Goal: Task Accomplishment & Management: Complete application form

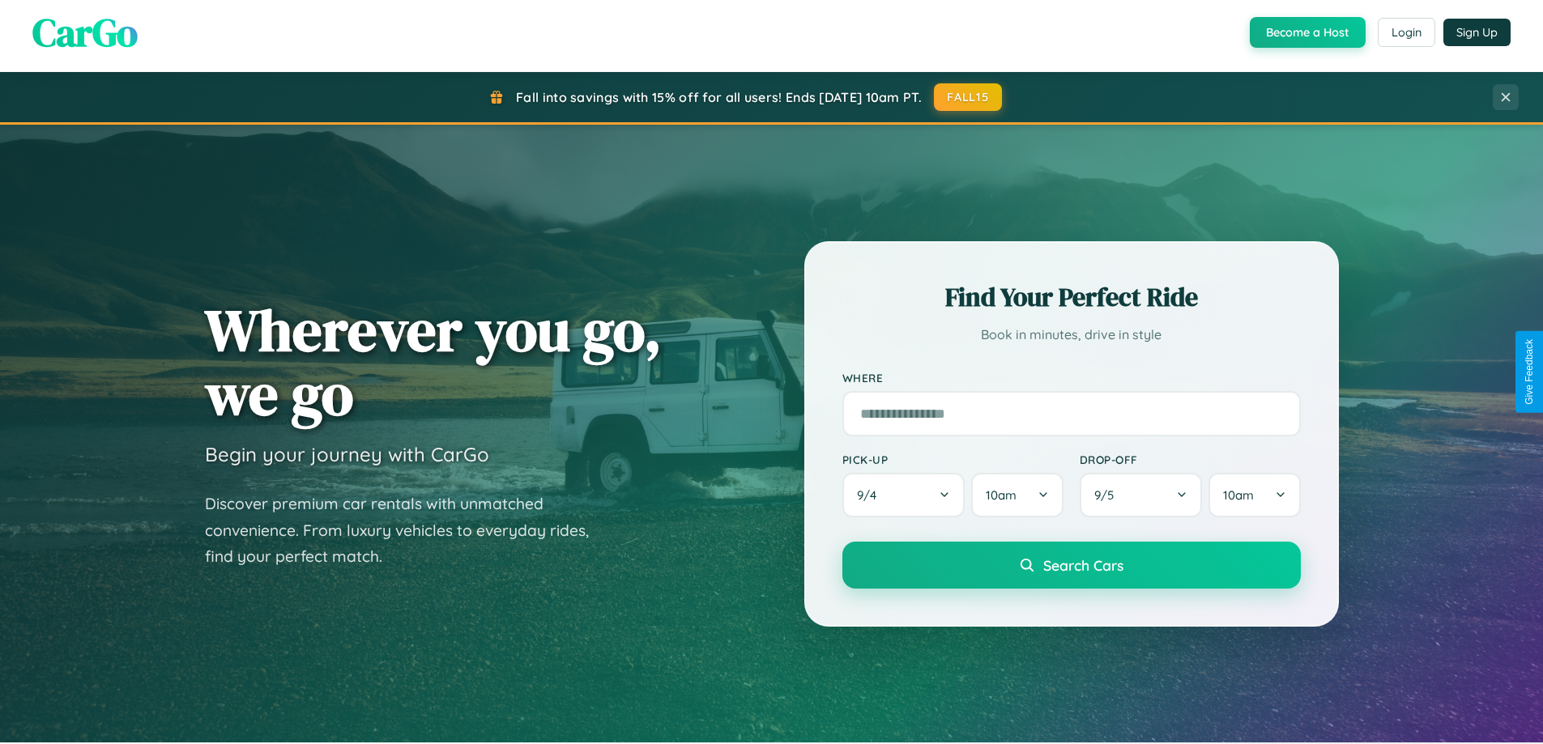
scroll to position [1115, 0]
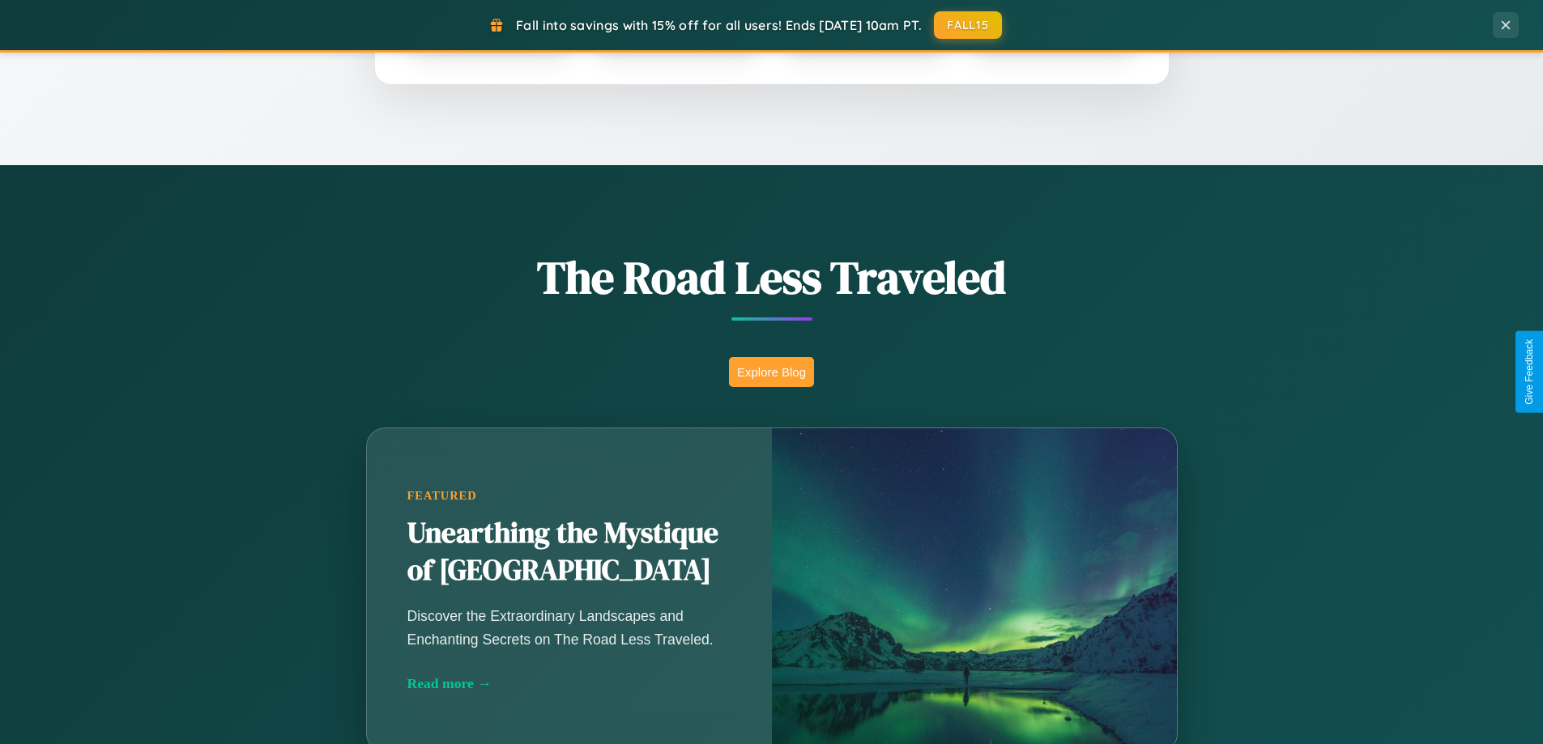
click at [771, 372] on button "Explore Blog" at bounding box center [771, 372] width 85 height 30
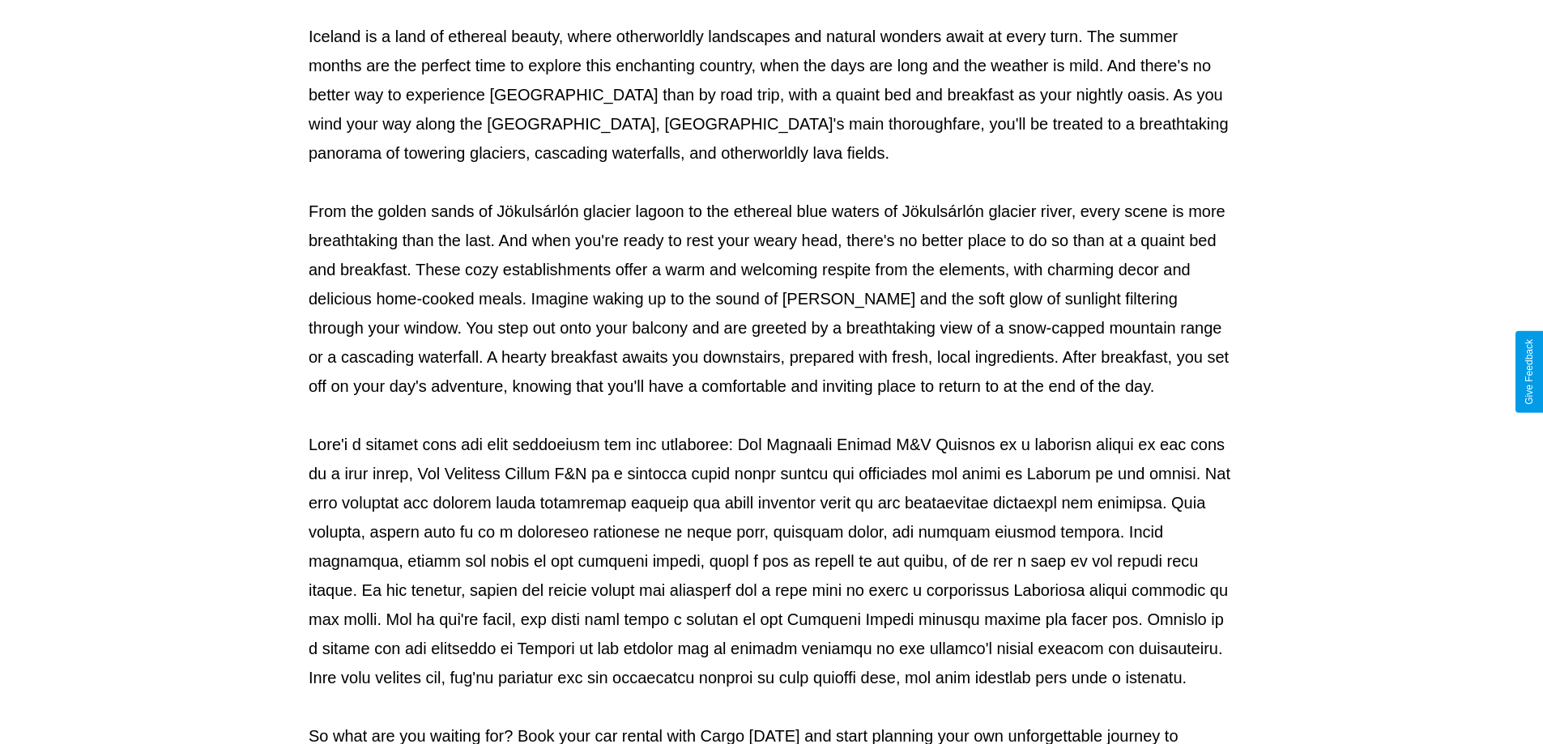
scroll to position [524, 0]
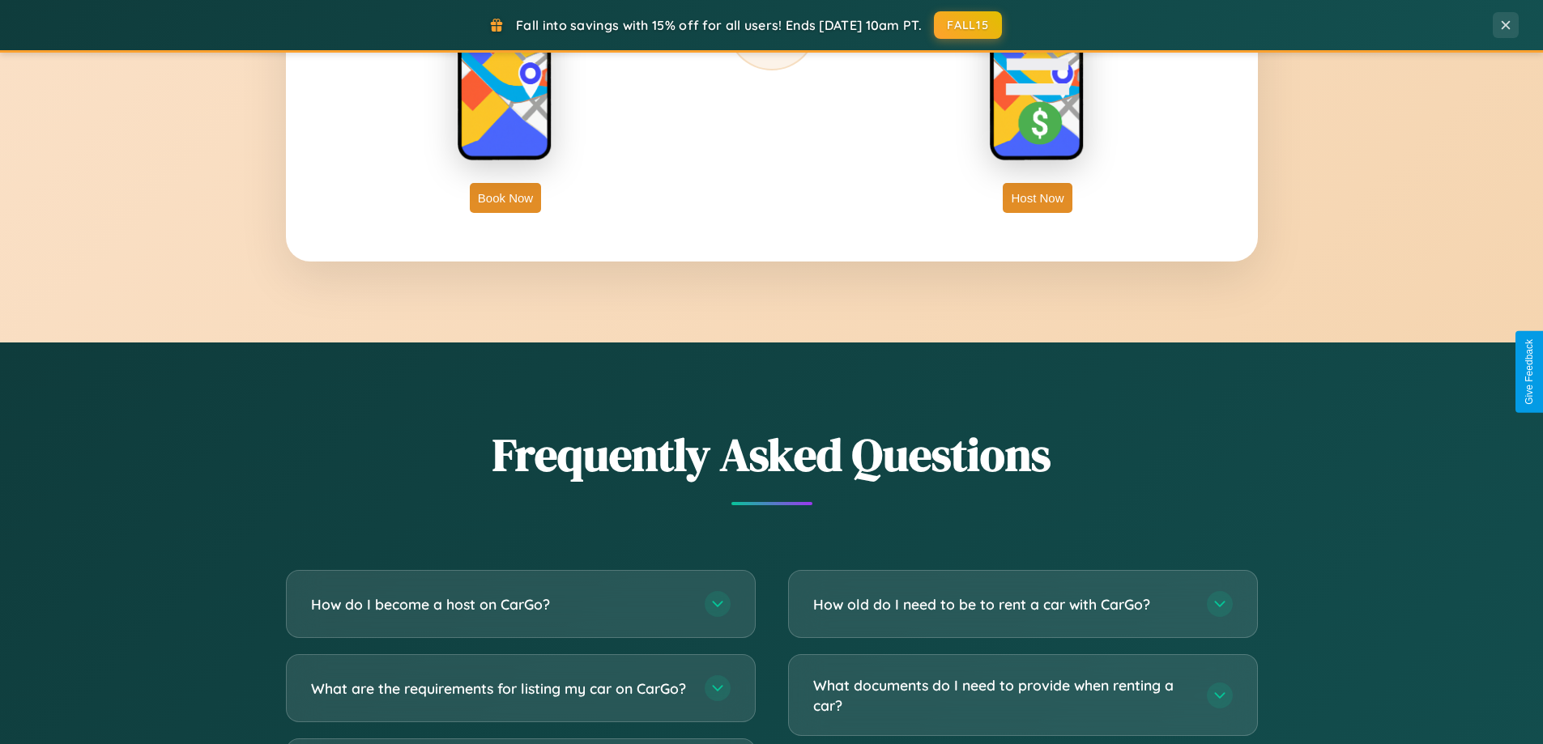
scroll to position [3117, 0]
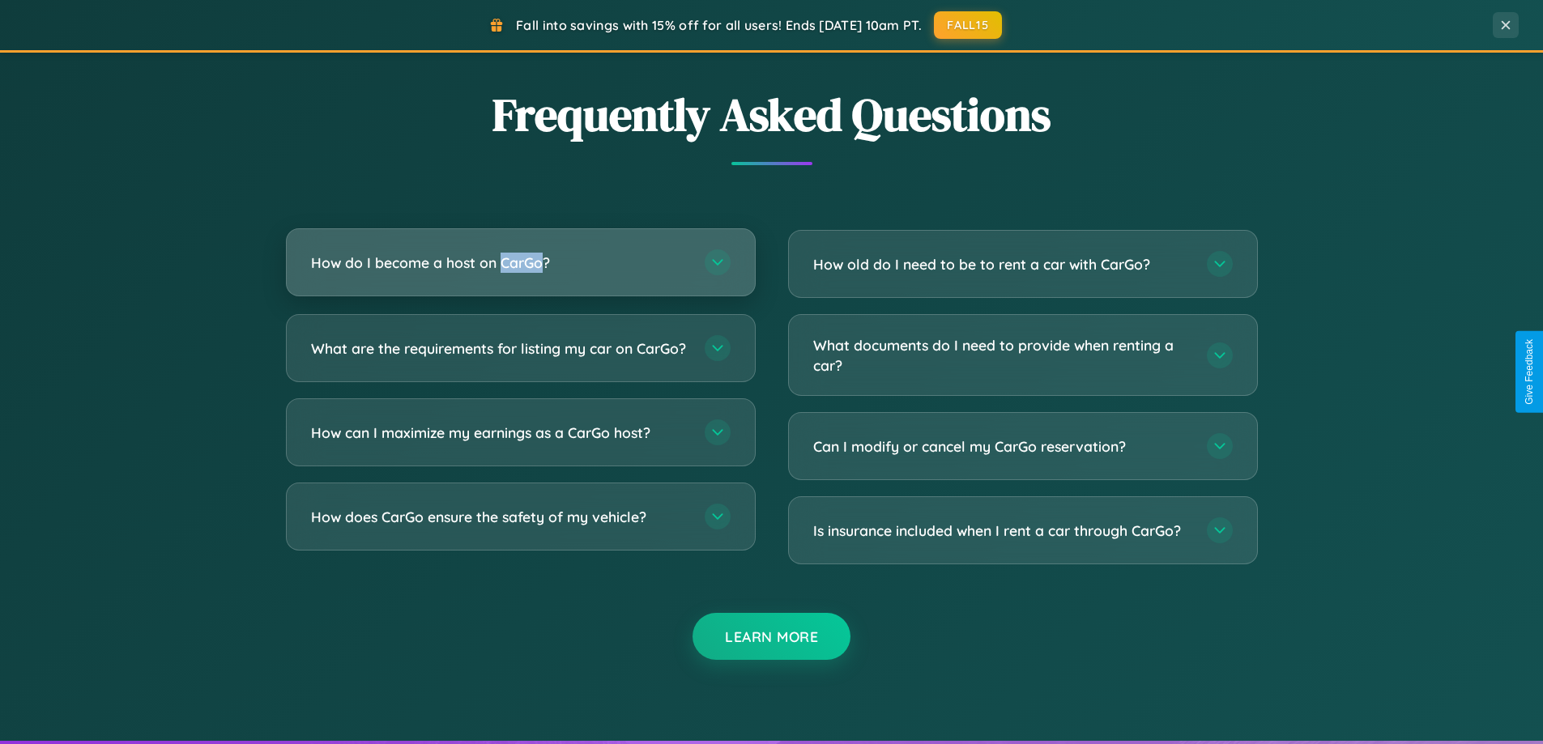
click at [520, 264] on h3 "How do I become a host on CarGo?" at bounding box center [499, 263] width 377 height 20
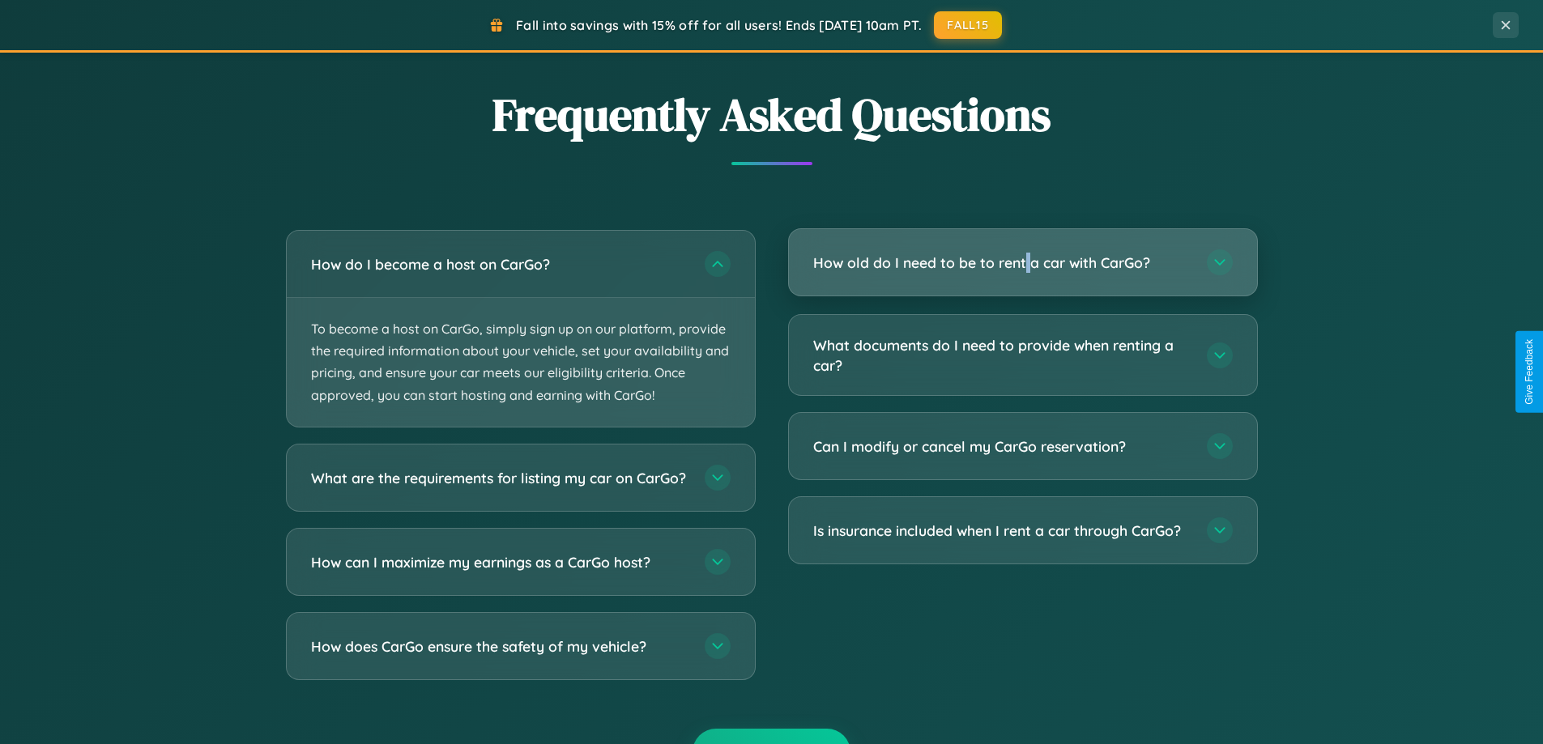
click at [1022, 263] on h3 "How old do I need to be to rent a car with CarGo?" at bounding box center [1001, 263] width 377 height 20
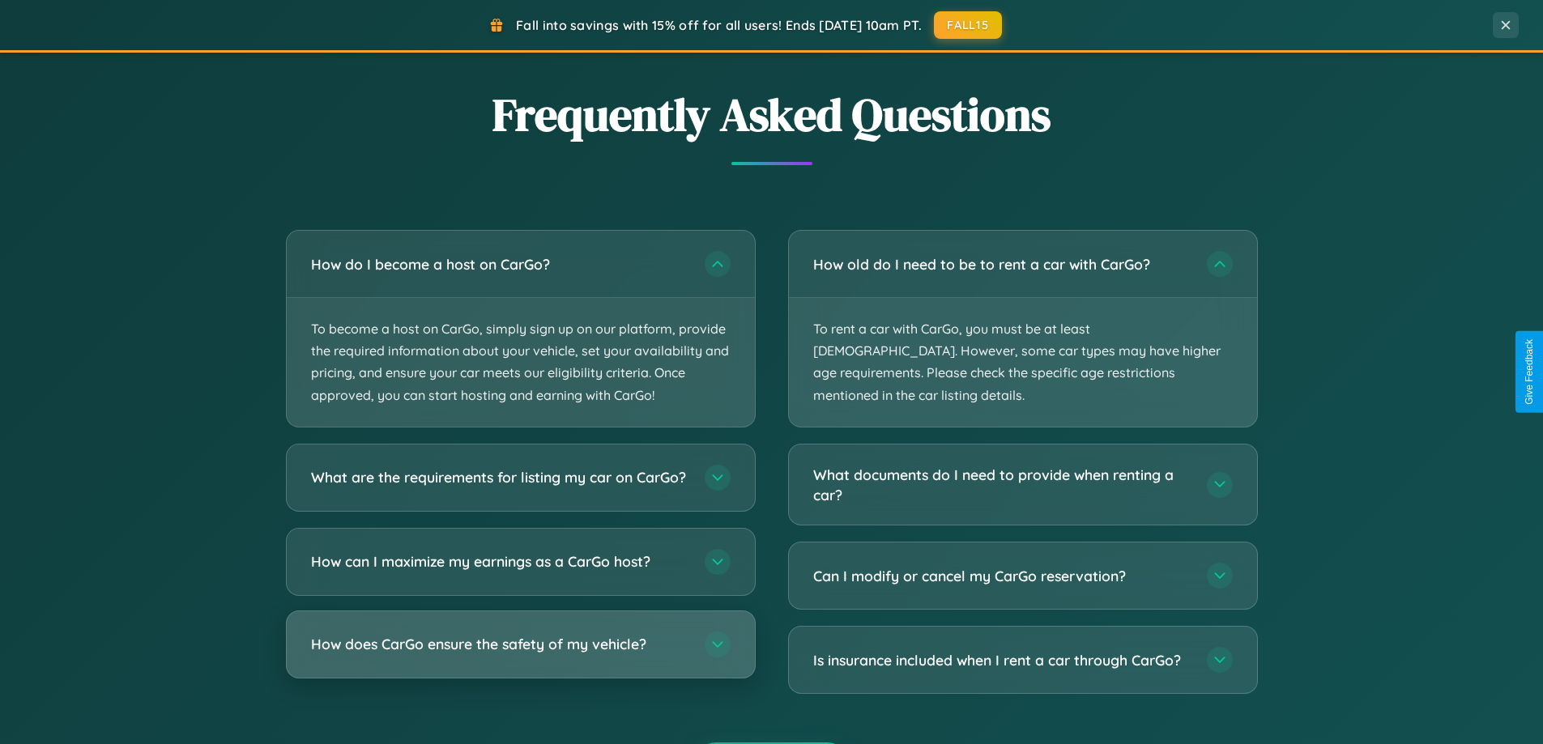
click at [520, 655] on h3 "How does CarGo ensure the safety of my vehicle?" at bounding box center [499, 644] width 377 height 20
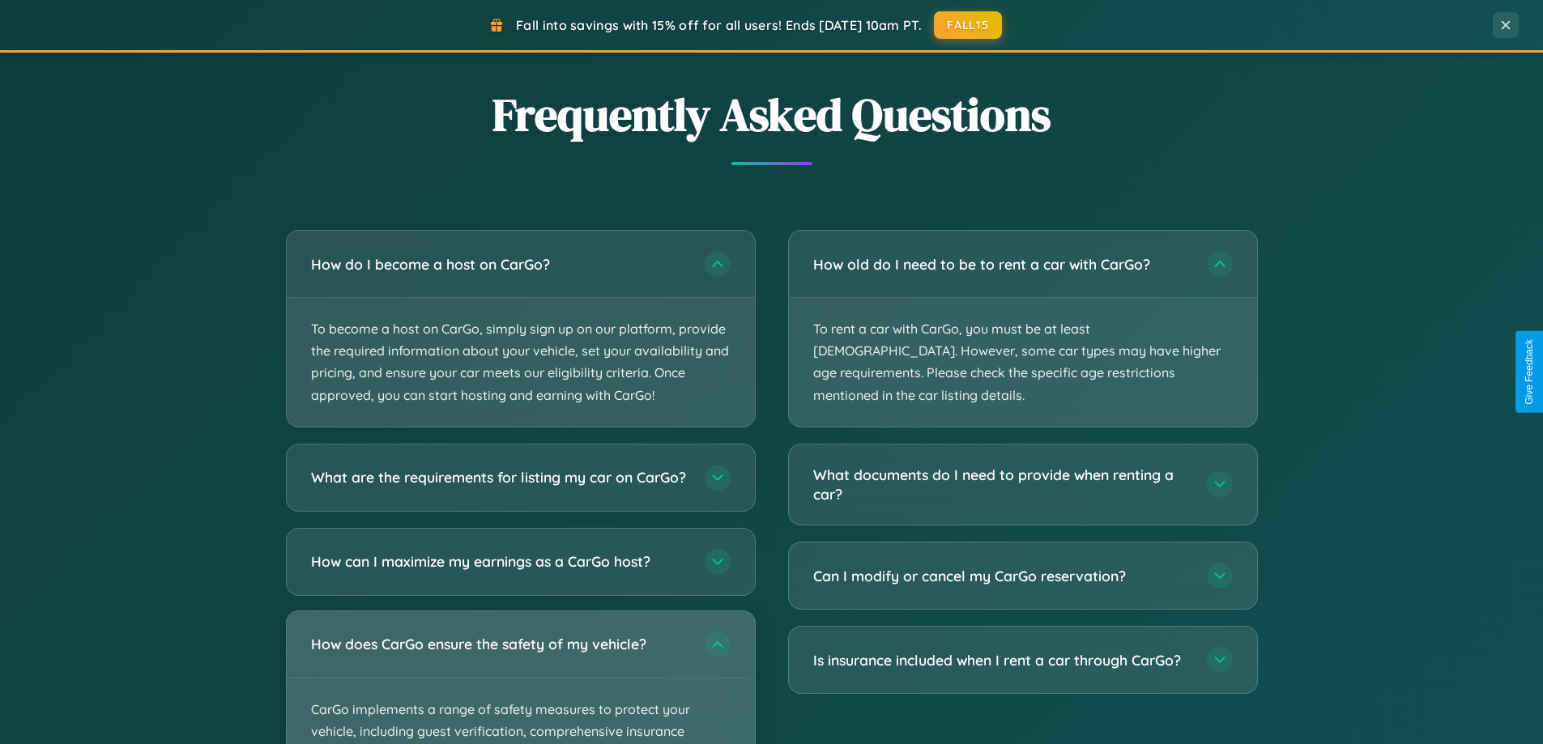
click at [520, 678] on div "How does CarGo ensure the safety of my vehicle?" at bounding box center [521, 645] width 468 height 66
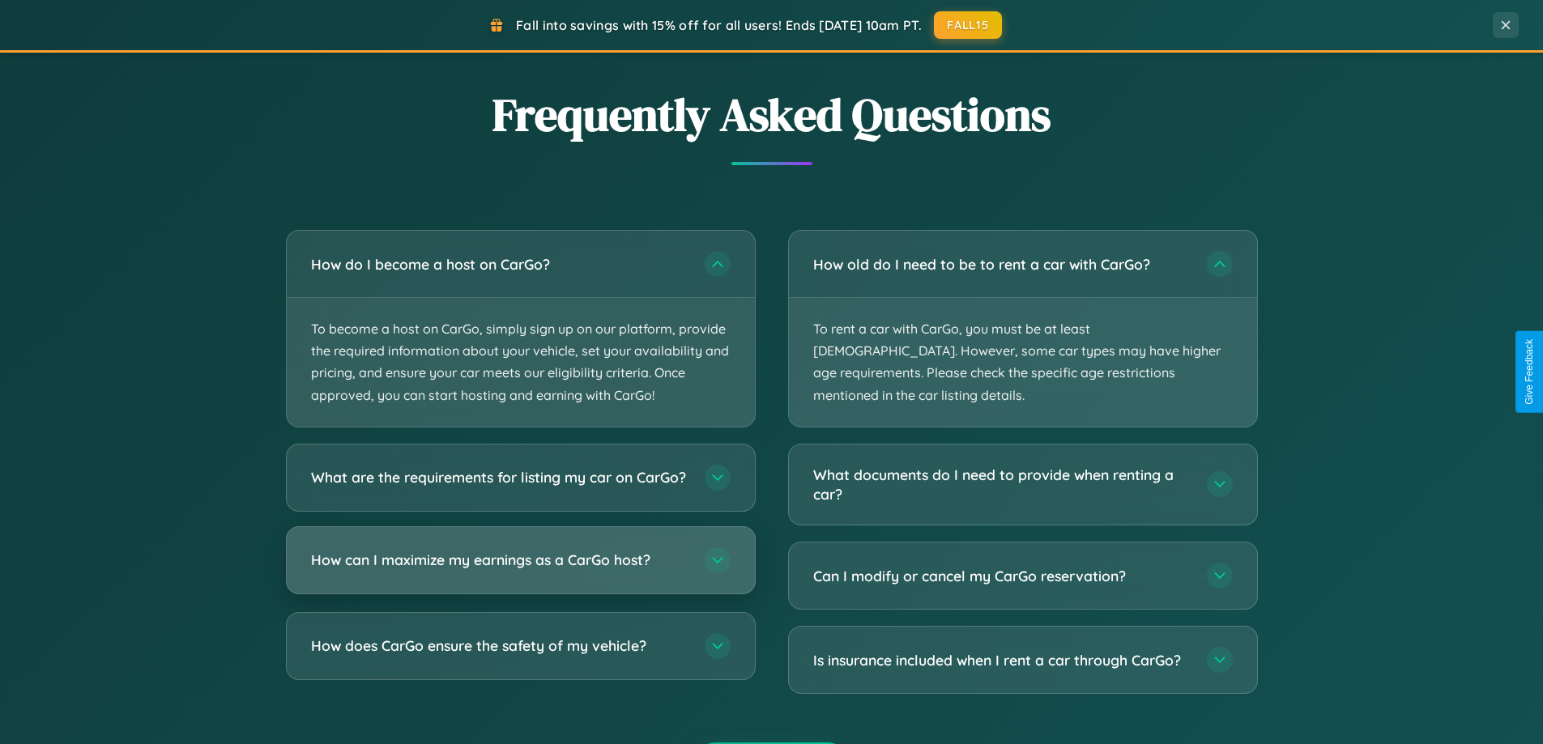
click at [520, 570] on h3 "How can I maximize my earnings as a CarGo host?" at bounding box center [499, 560] width 377 height 20
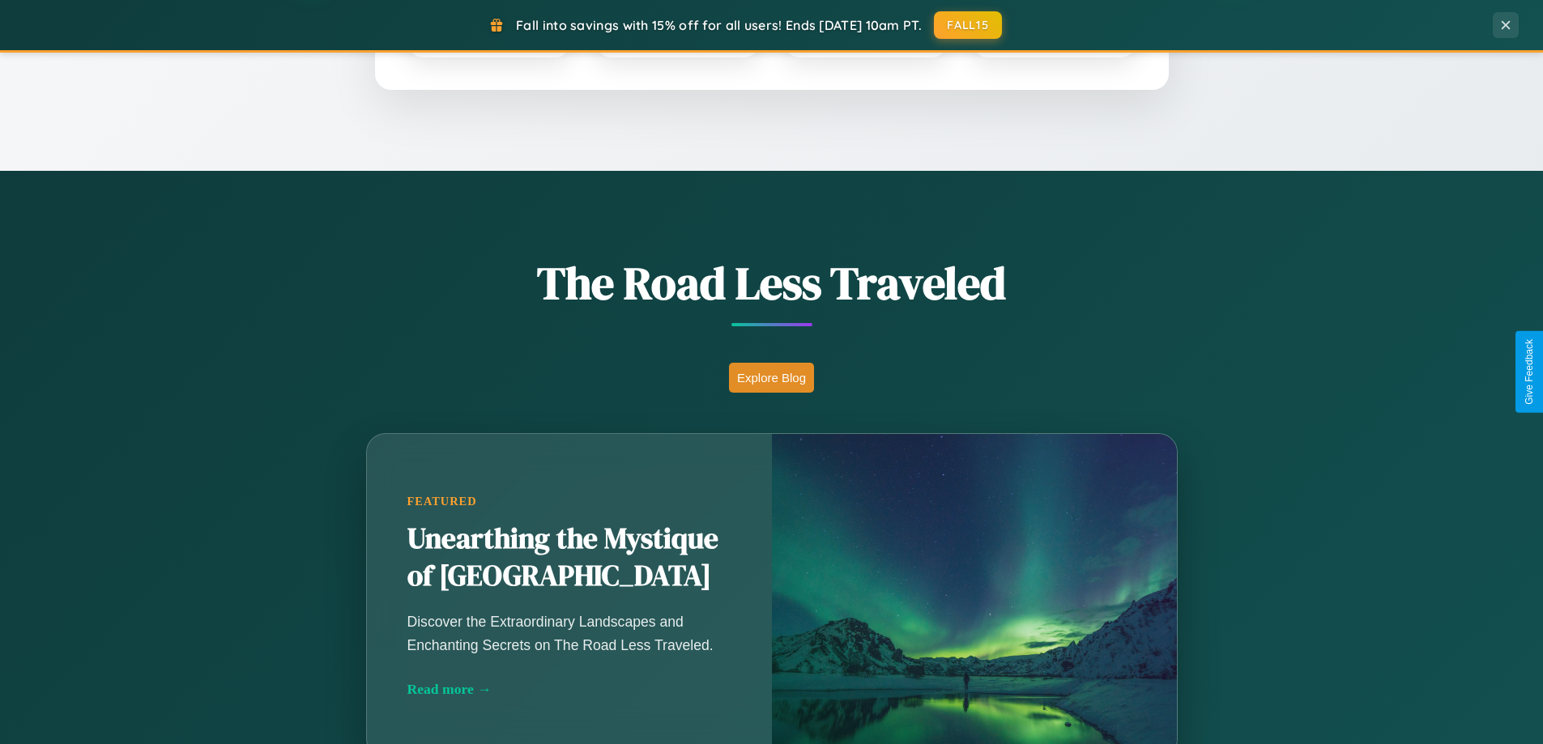
scroll to position [698, 0]
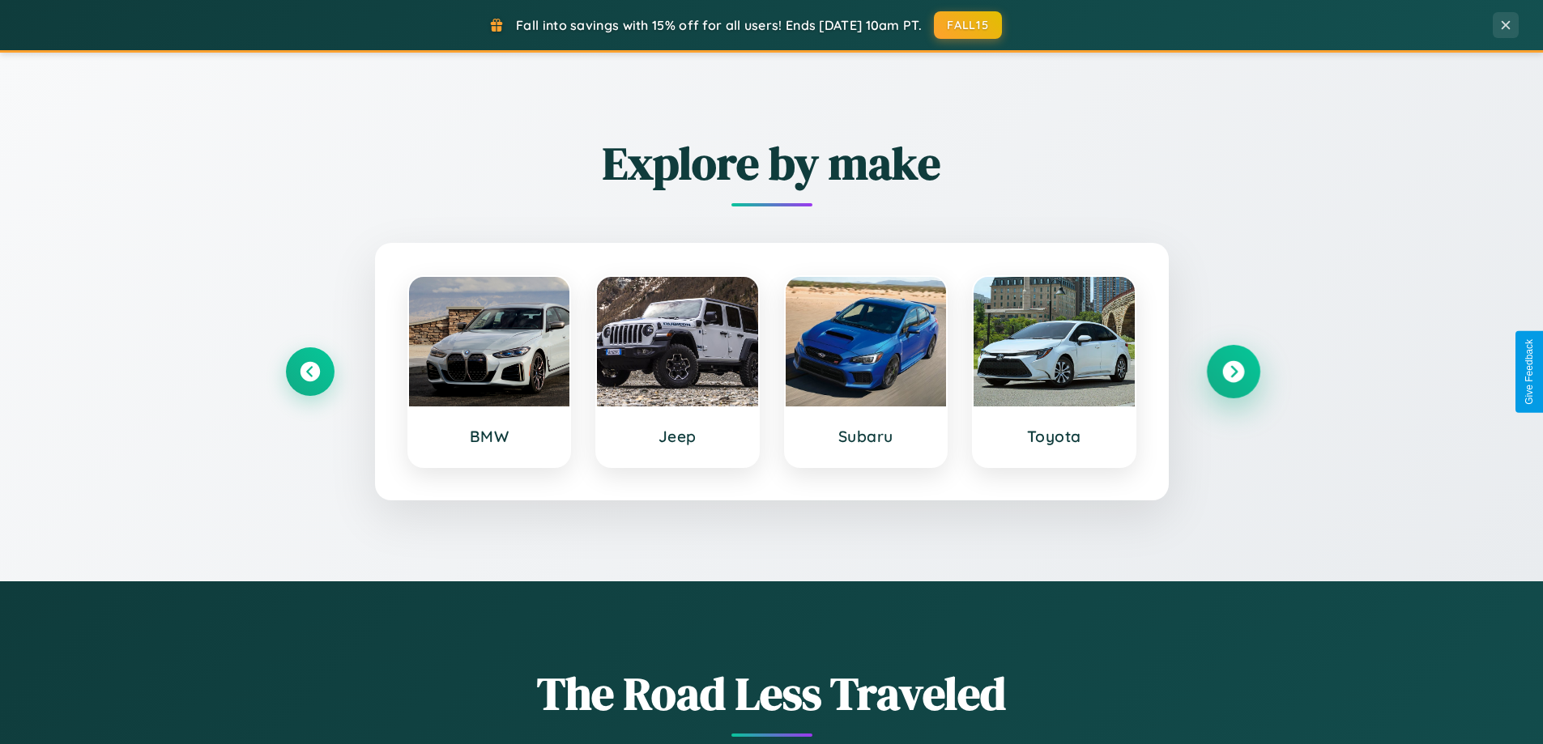
click at [1233, 372] on icon at bounding box center [1233, 372] width 22 height 22
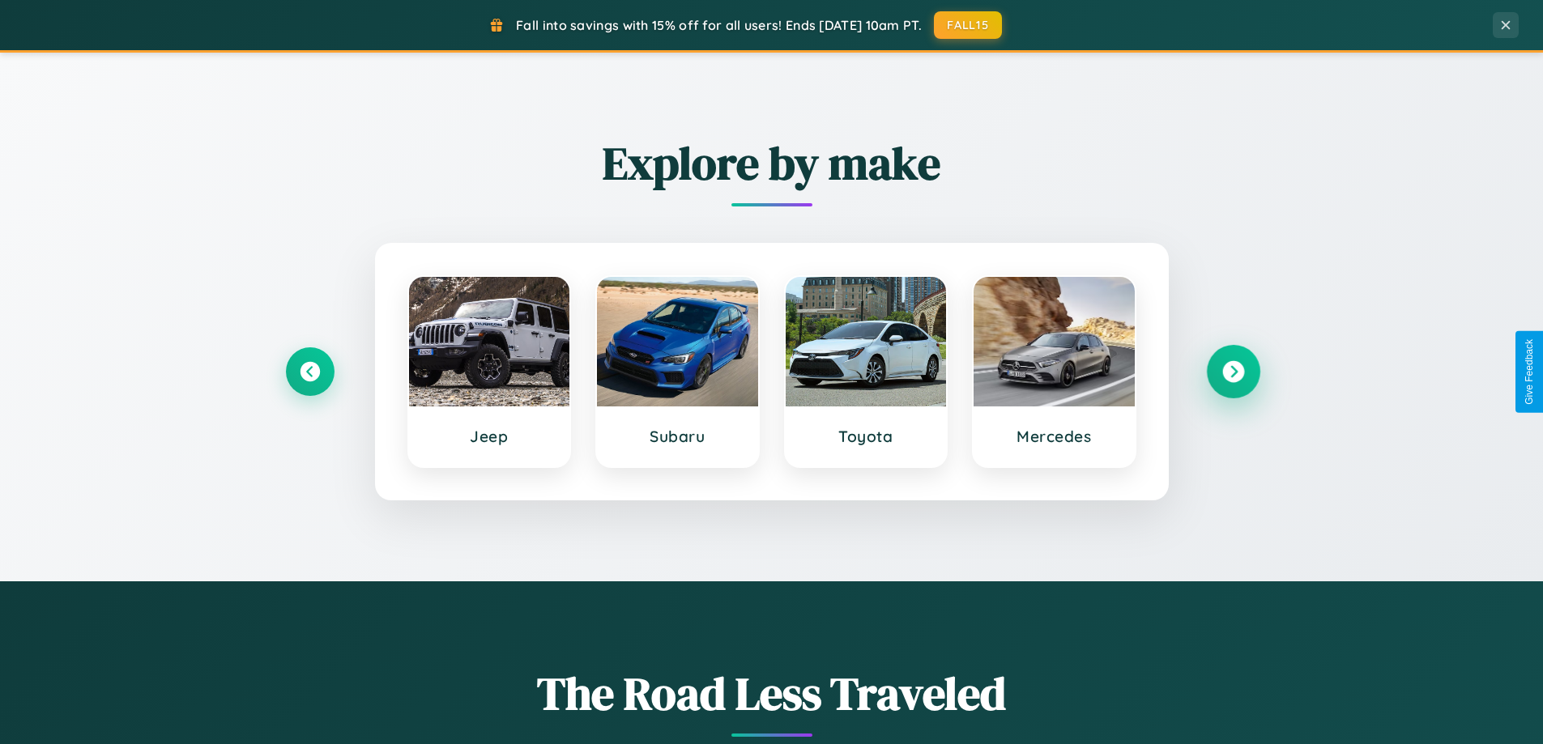
click at [1233, 372] on icon at bounding box center [1233, 372] width 22 height 22
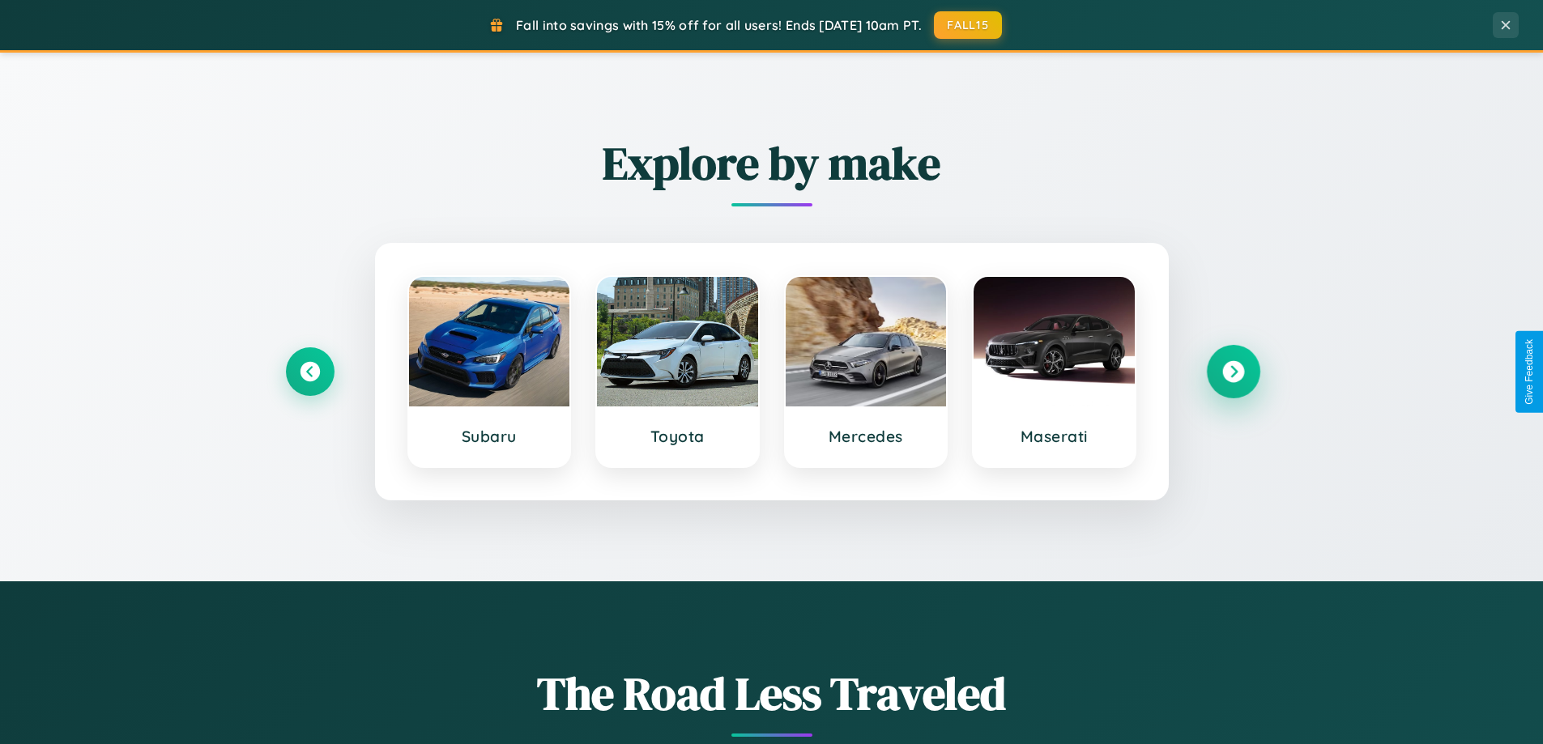
click at [1233, 372] on icon at bounding box center [1233, 372] width 22 height 22
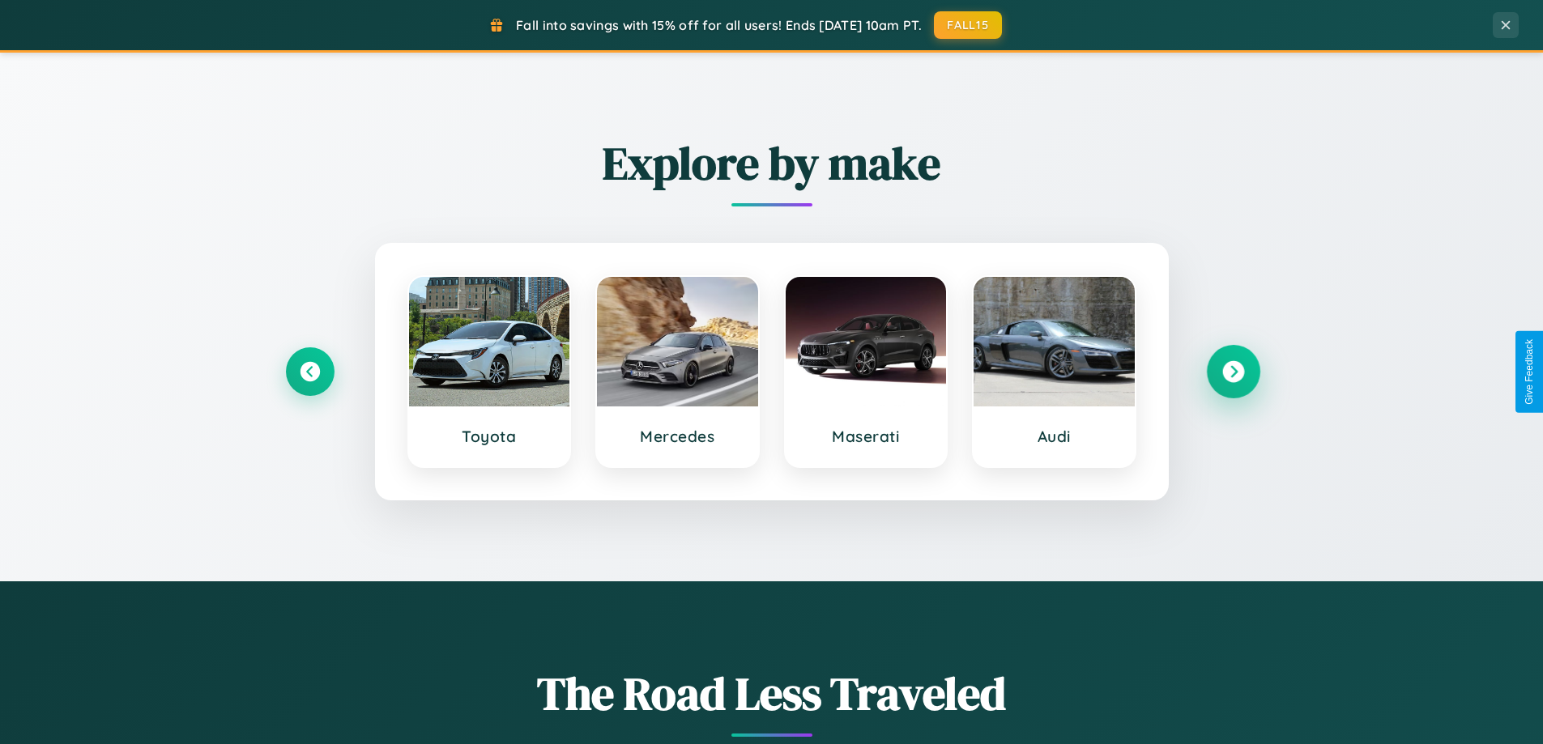
click at [1233, 372] on icon at bounding box center [1233, 372] width 22 height 22
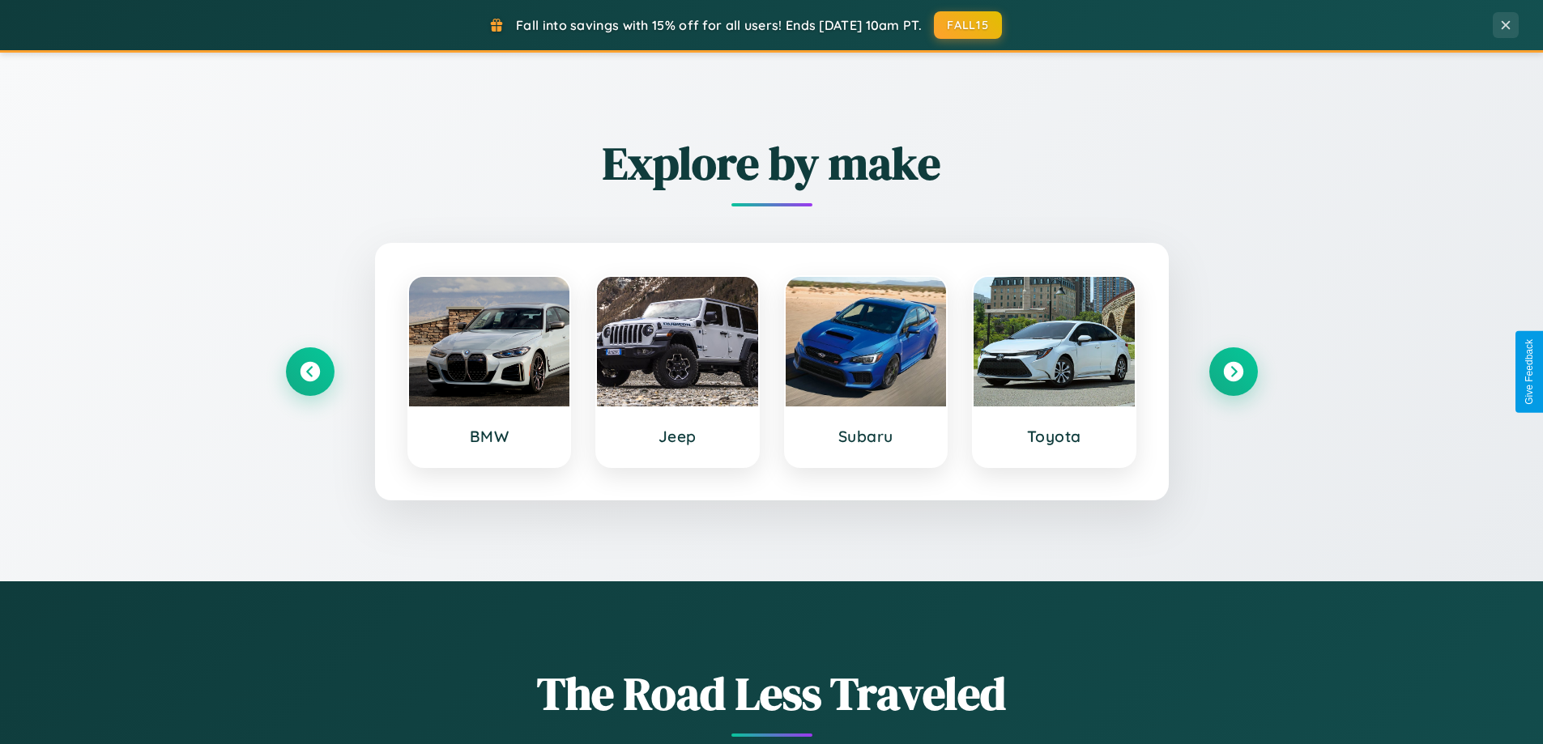
scroll to position [0, 0]
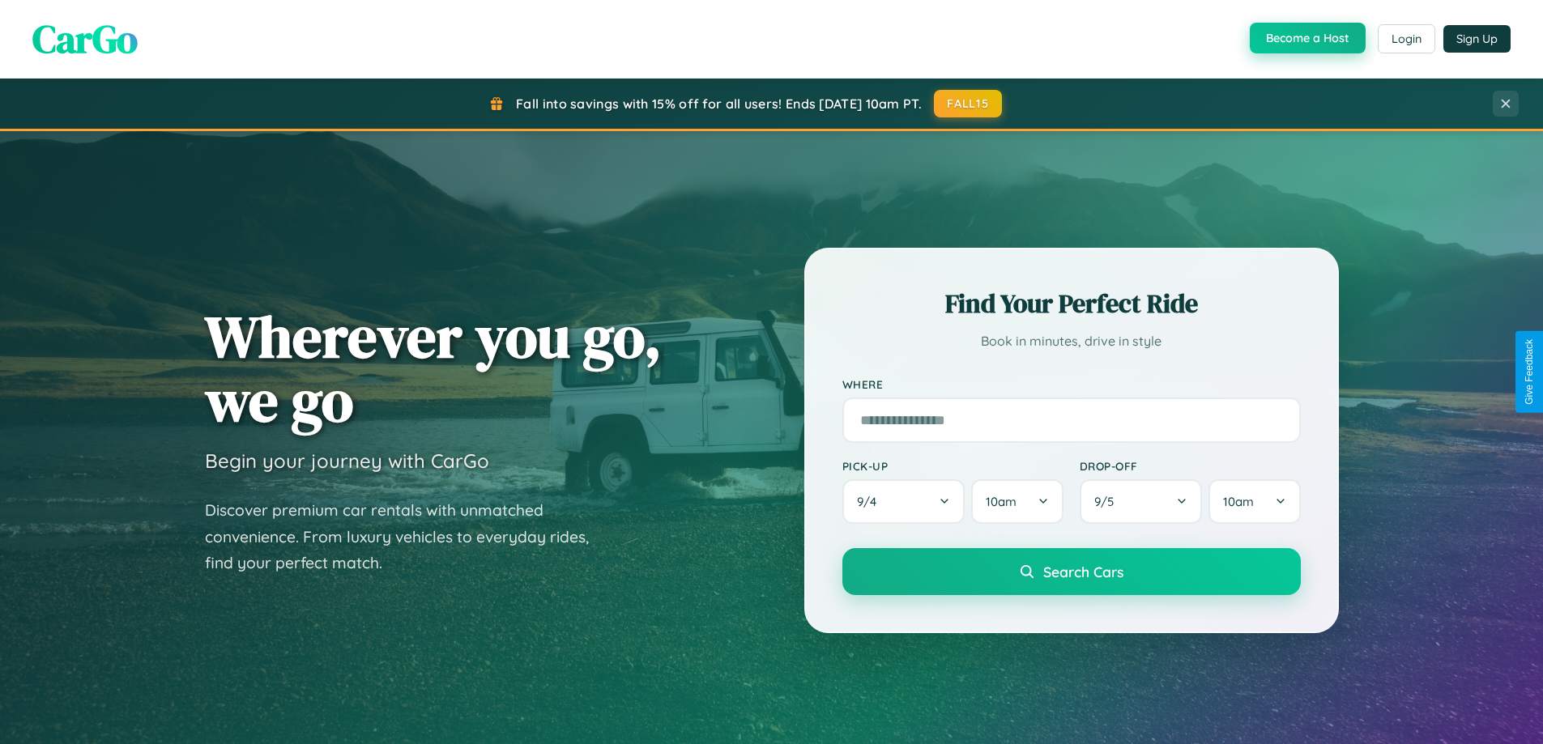
click at [1306, 39] on button "Become a Host" at bounding box center [1308, 38] width 116 height 31
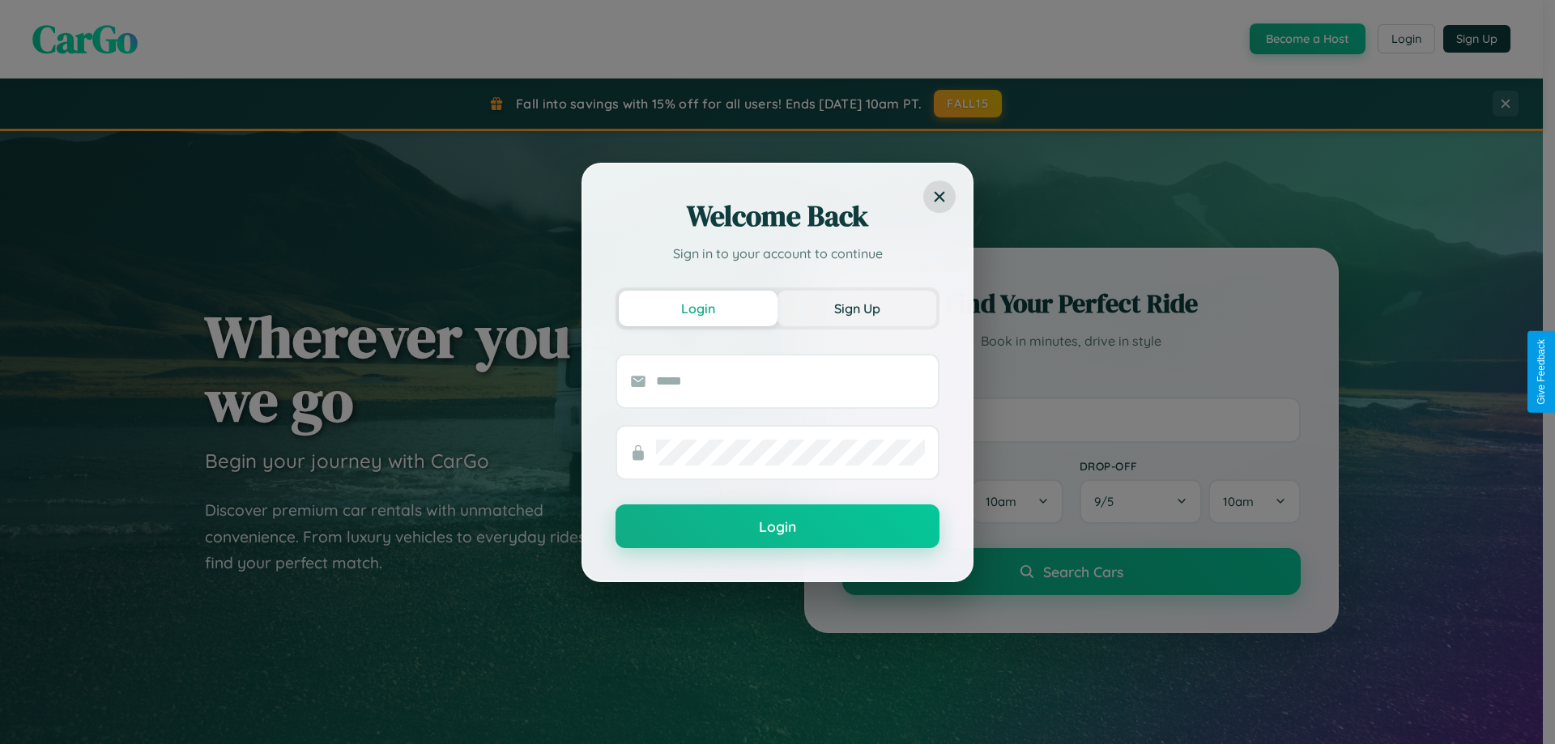
click at [857, 308] on button "Sign Up" at bounding box center [857, 309] width 159 height 36
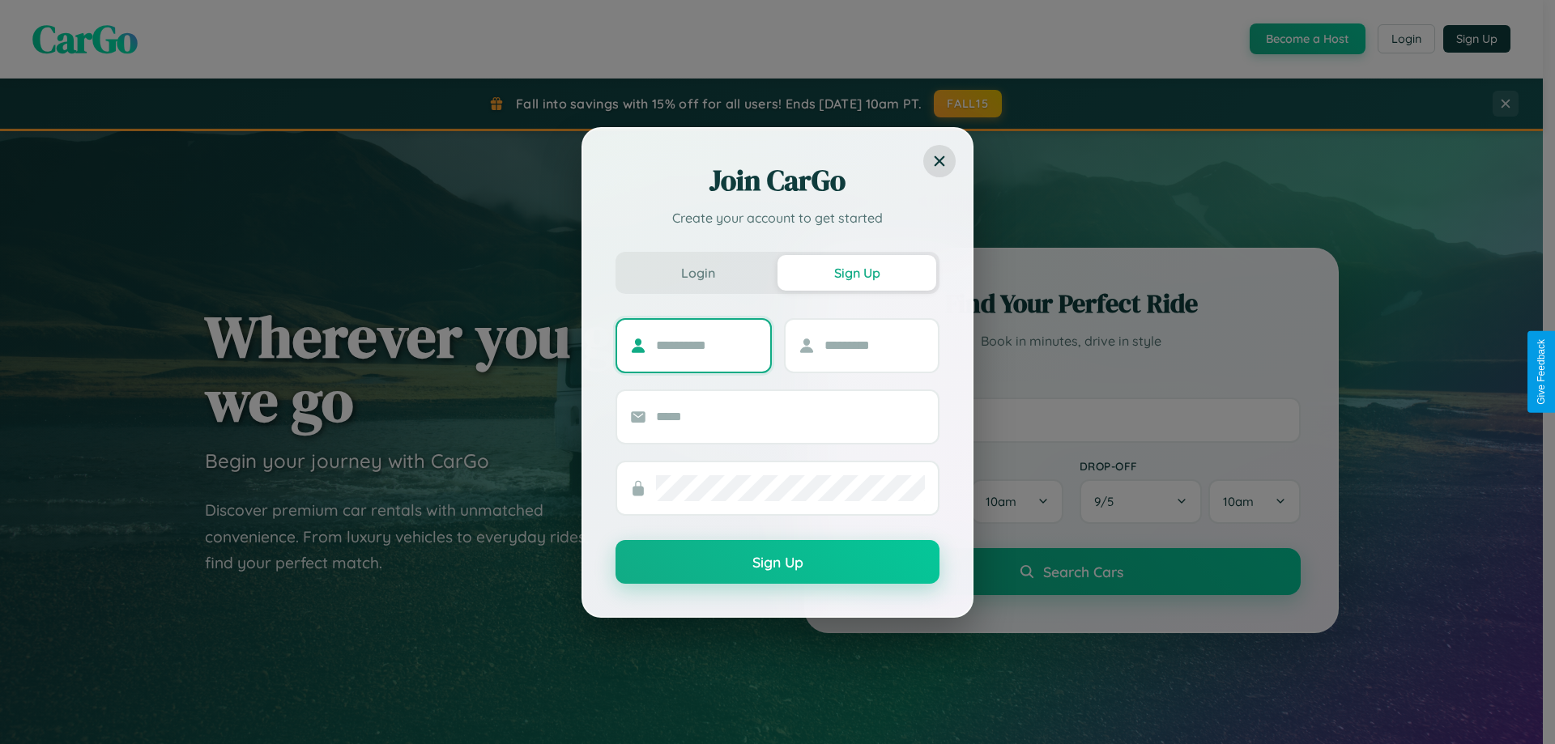
click at [706, 345] on input "text" at bounding box center [706, 346] width 101 height 26
type input "*****"
click at [874, 345] on input "text" at bounding box center [875, 346] width 101 height 26
type input "******"
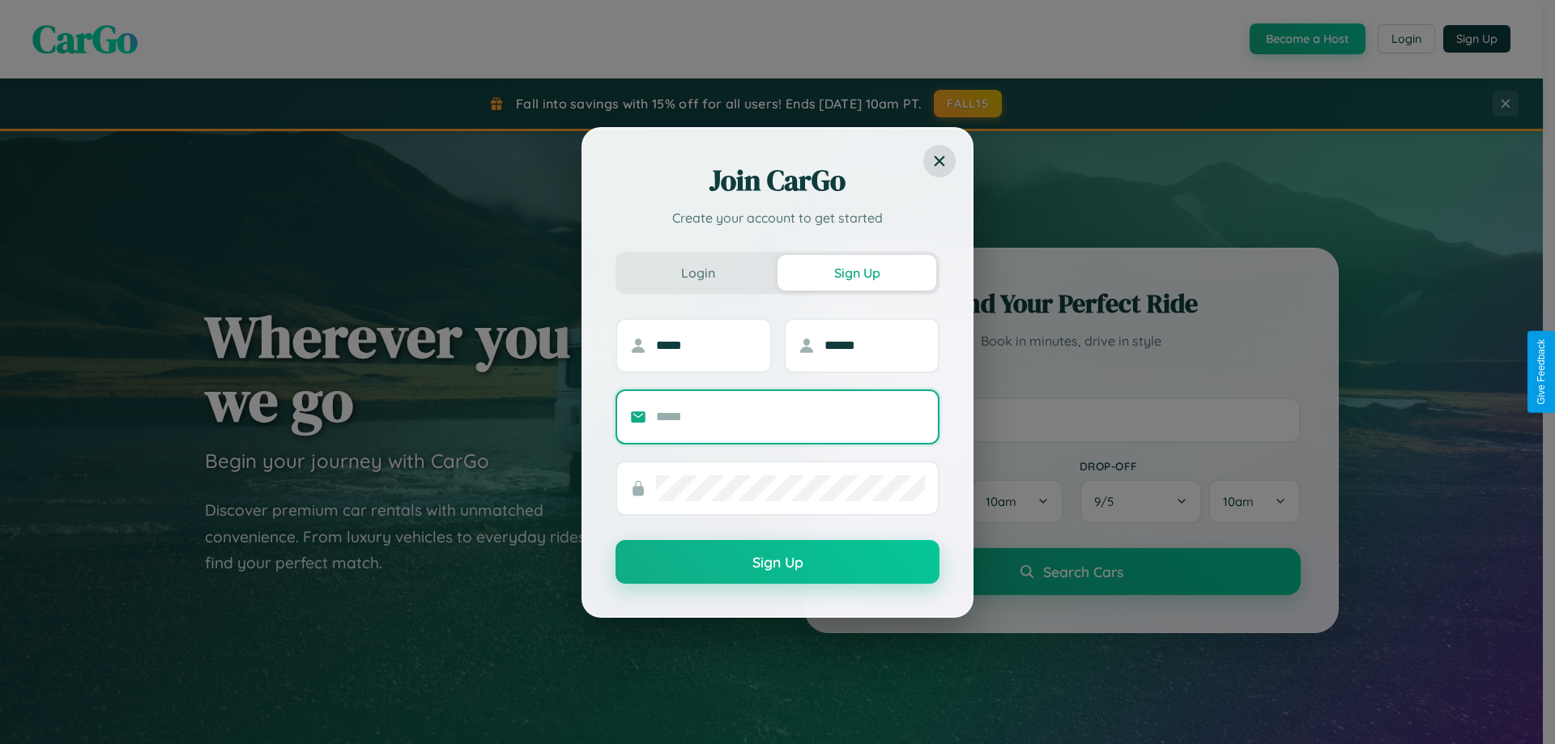
click at [791, 416] on input "text" at bounding box center [790, 417] width 269 height 26
type input "**********"
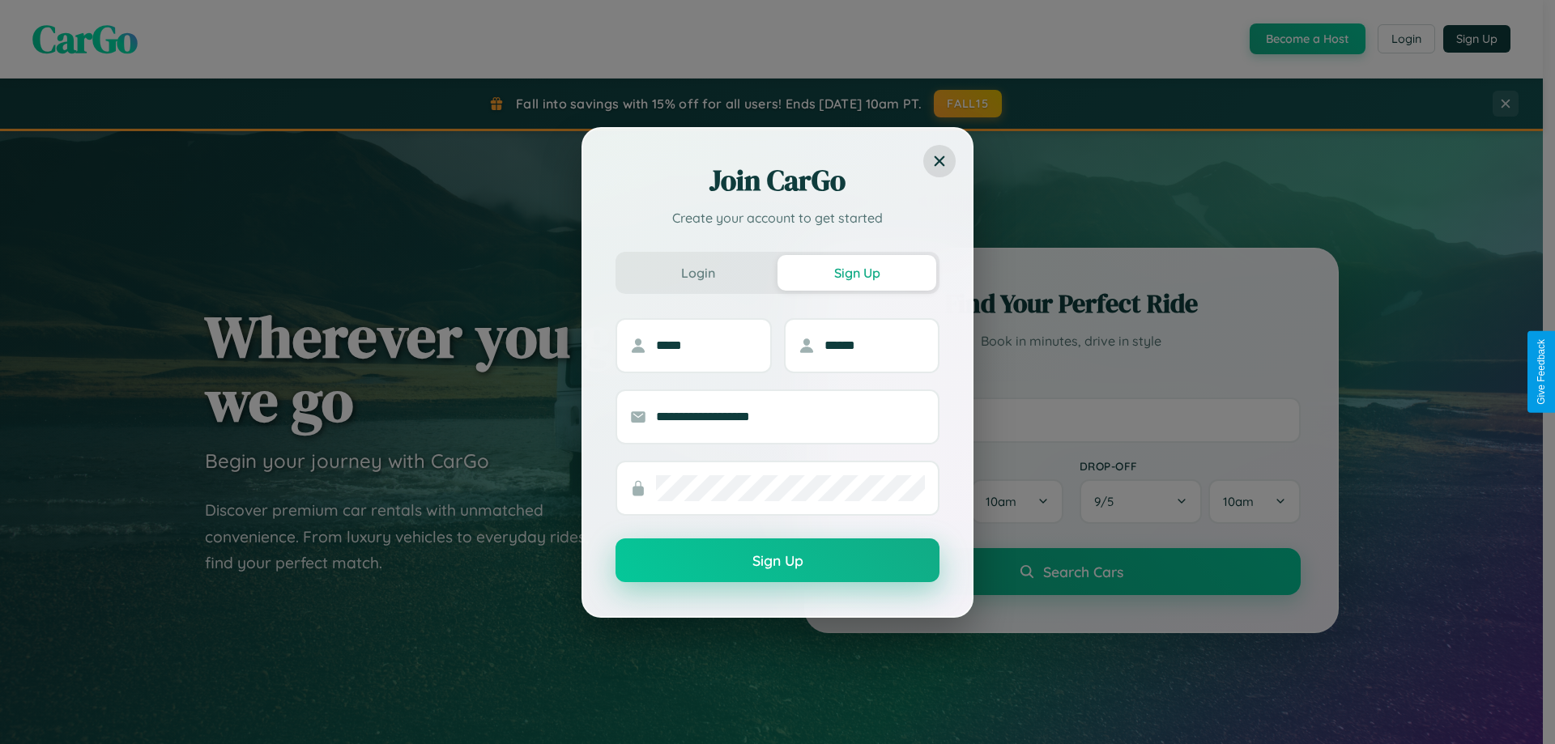
click at [778, 561] on button "Sign Up" at bounding box center [778, 561] width 324 height 44
